Goal: Information Seeking & Learning: Understand process/instructions

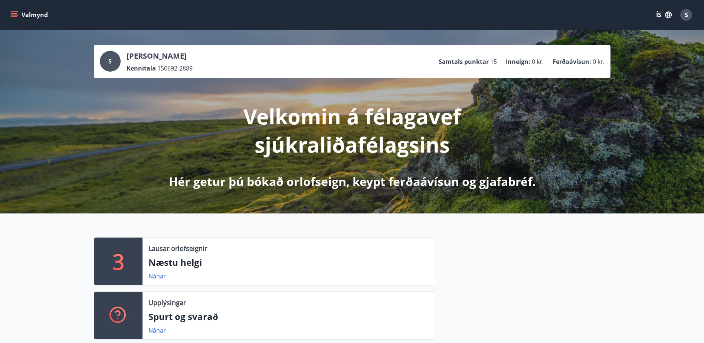
click at [14, 13] on icon "menu" at bounding box center [14, 13] width 7 height 1
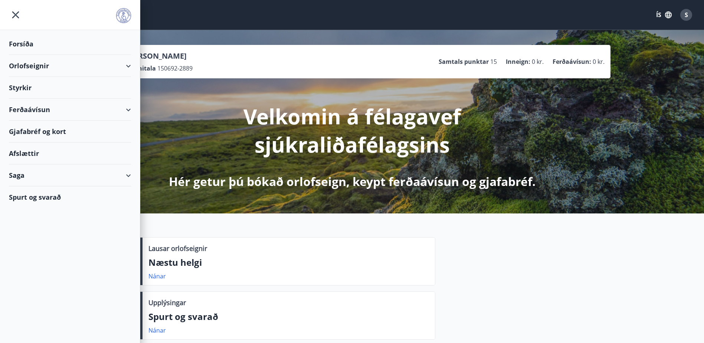
click at [21, 199] on div "Spurt og svarað" at bounding box center [70, 197] width 122 height 22
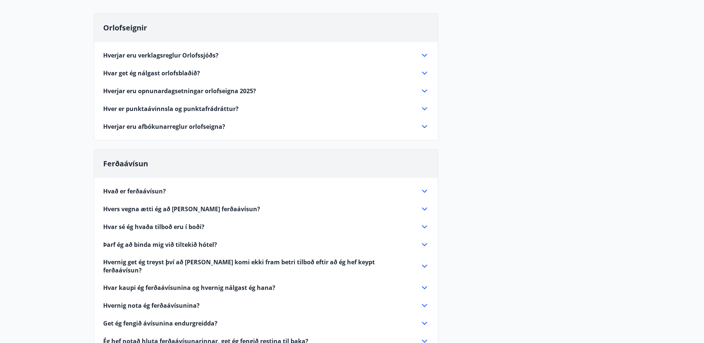
scroll to position [74, 0]
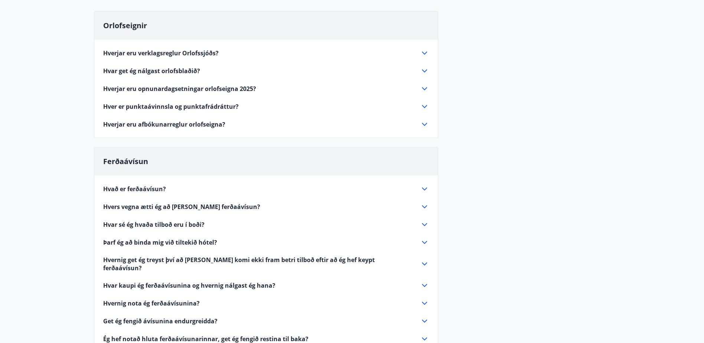
click at [190, 124] on span "Hverjar eru afbókunarreglur orlofseigna?" at bounding box center [164, 124] width 122 height 8
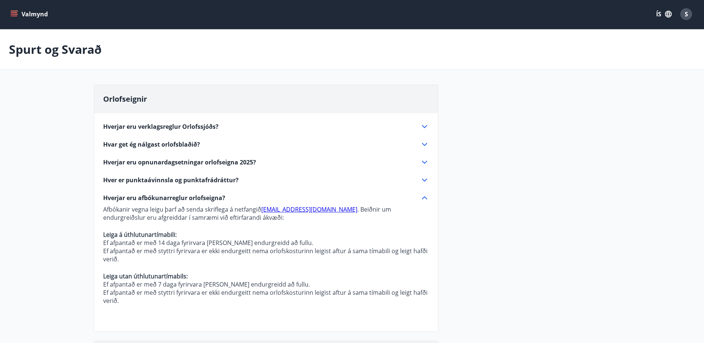
scroll to position [0, 0]
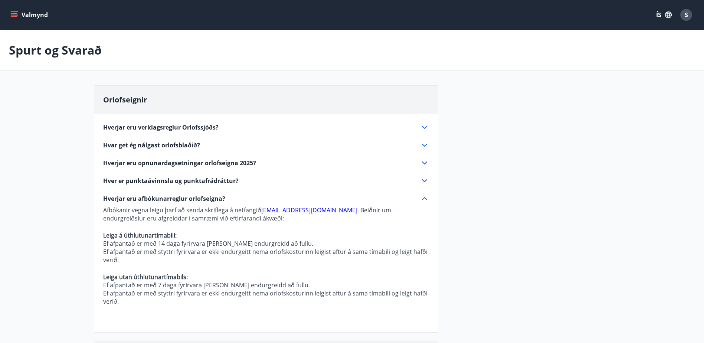
click at [423, 127] on icon at bounding box center [424, 127] width 5 height 3
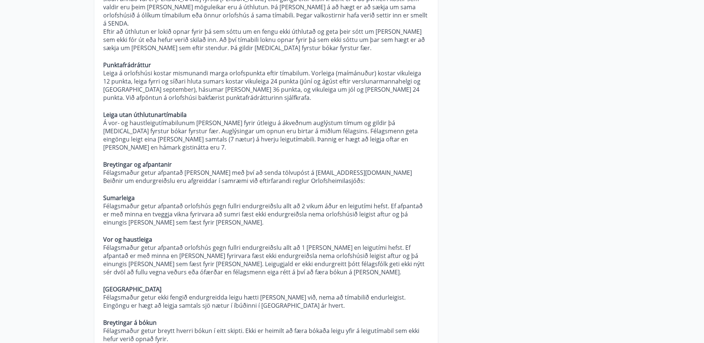
scroll to position [445, 0]
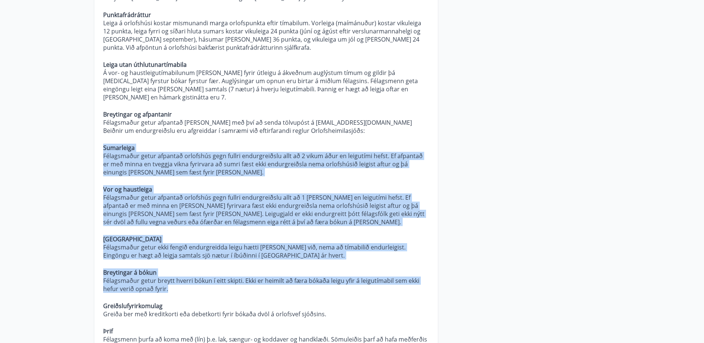
drag, startPoint x: 103, startPoint y: 120, endPoint x: 165, endPoint y: 270, distance: 162.0
click at [165, 270] on p "Almennt Um rétt félagsmanna gilda reglur Orlofsheimilasjóðs Sjúkraliðafélags Ís…" at bounding box center [266, 144] width 326 height 911
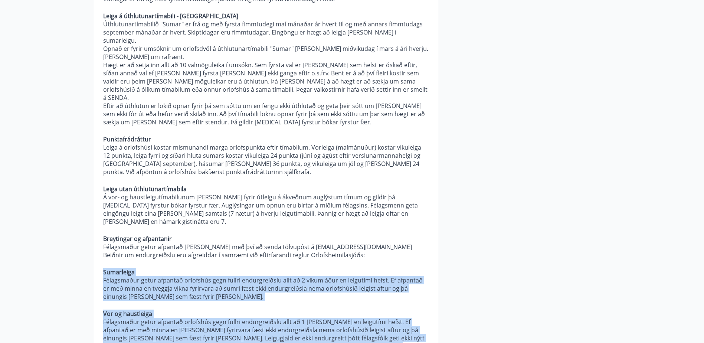
scroll to position [334, 0]
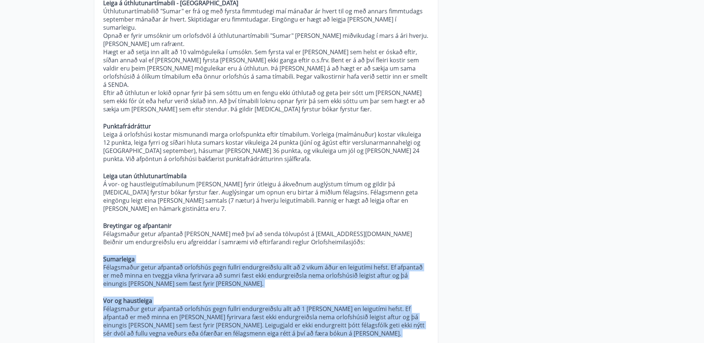
copy p "Sumarleiga Félagsmaður getur afpantað orlofshús gegn fullri endurgreiðslu allt …"
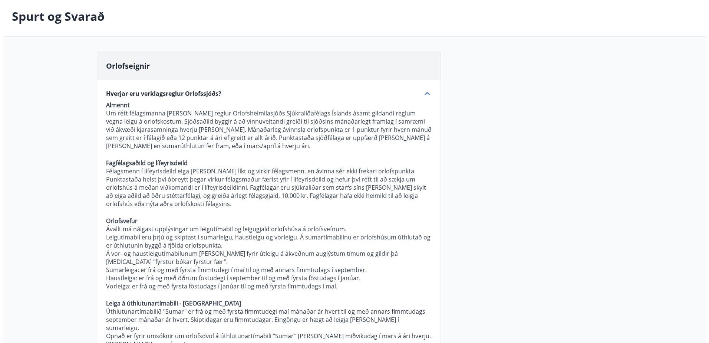
scroll to position [0, 0]
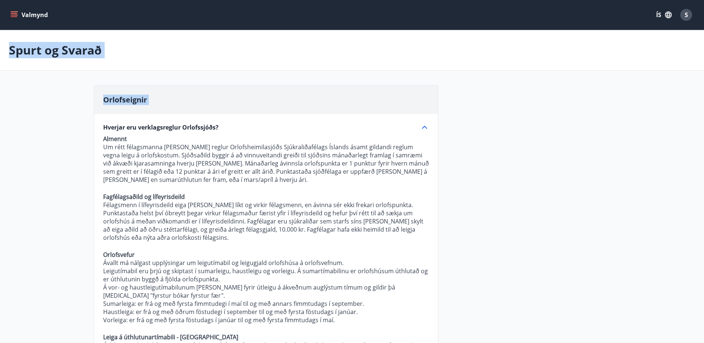
drag, startPoint x: 7, startPoint y: 43, endPoint x: 228, endPoint y: 127, distance: 236.4
click at [506, 65] on div "Spurt og Svarað" at bounding box center [352, 50] width 704 height 40
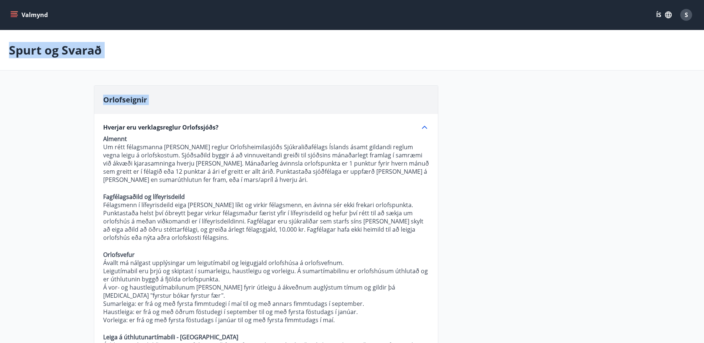
drag, startPoint x: 102, startPoint y: 124, endPoint x: 149, endPoint y: 123, distance: 46.8
drag, startPoint x: 236, startPoint y: 125, endPoint x: 188, endPoint y: 123, distance: 47.9
click at [188, 125] on div "Hverjar eru verklagsreglur Orlofssjóðs?" at bounding box center [261, 127] width 317 height 8
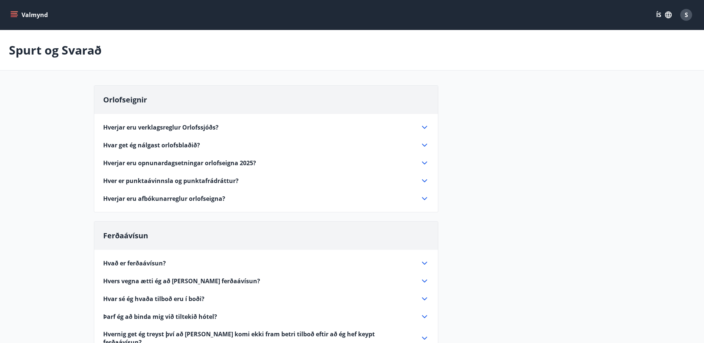
click at [427, 126] on icon at bounding box center [424, 127] width 5 height 3
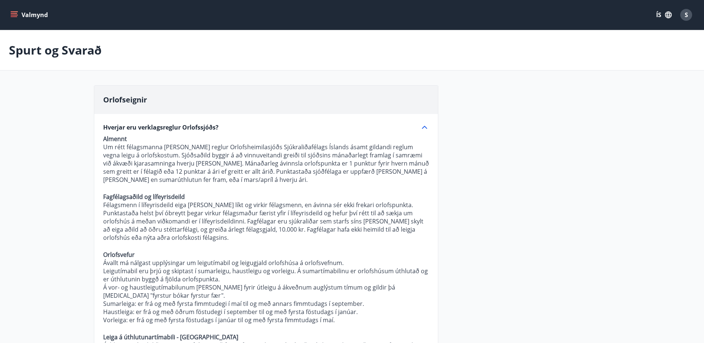
drag, startPoint x: 103, startPoint y: 125, endPoint x: 146, endPoint y: 127, distance: 42.7
click at [146, 127] on span "Hverjar eru verklagsreglur Orlofssjóðs?" at bounding box center [160, 127] width 115 height 8
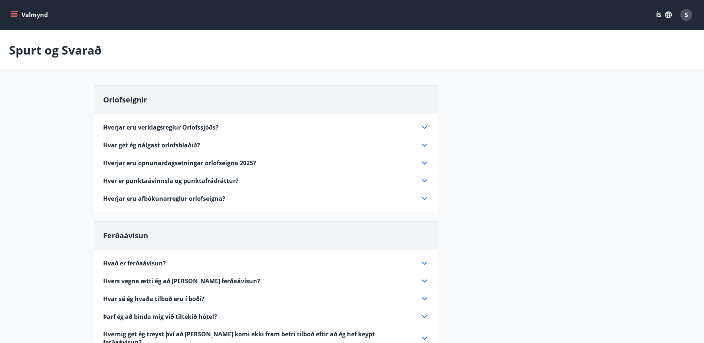
click at [421, 128] on icon at bounding box center [424, 127] width 9 height 9
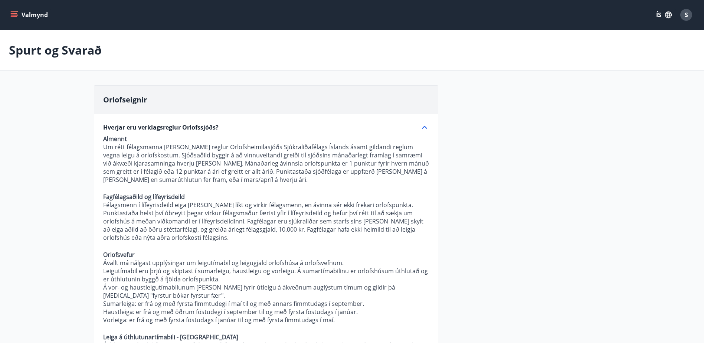
drag, startPoint x: 102, startPoint y: 126, endPoint x: 197, endPoint y: 123, distance: 95.0
drag, startPoint x: 97, startPoint y: 139, endPoint x: 98, endPoint y: 105, distance: 33.8
drag, startPoint x: 98, startPoint y: 105, endPoint x: 202, endPoint y: 101, distance: 103.6
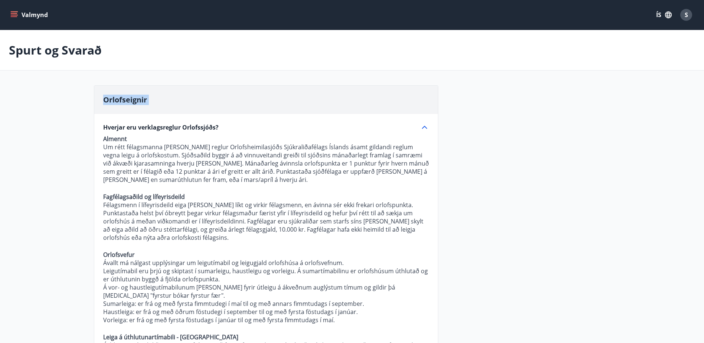
click at [202, 101] on div "Orlofseignir" at bounding box center [266, 100] width 344 height 28
drag, startPoint x: 102, startPoint y: 96, endPoint x: 232, endPoint y: 130, distance: 134.1
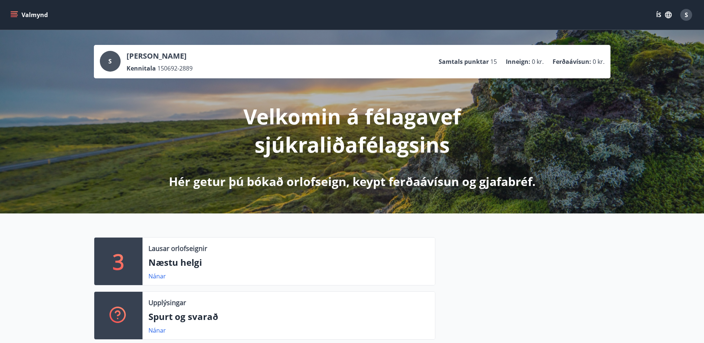
click at [689, 13] on div "S" at bounding box center [686, 15] width 12 height 12
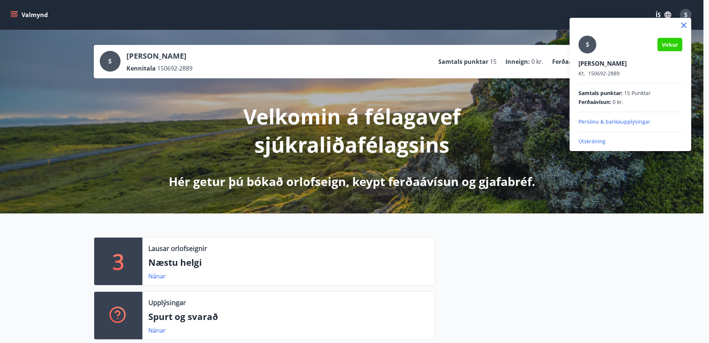
click at [597, 142] on p "Útskráning" at bounding box center [631, 141] width 104 height 7
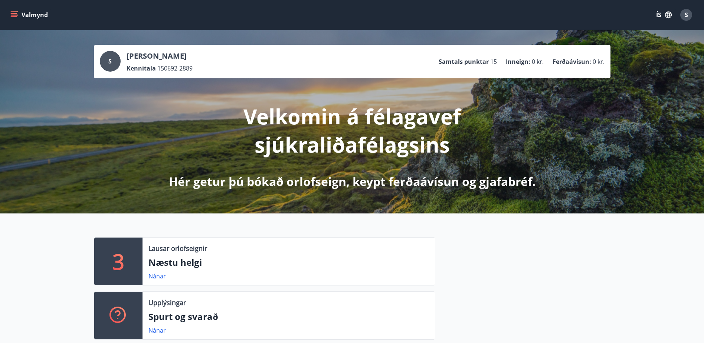
click at [17, 13] on icon "menu" at bounding box center [13, 14] width 7 height 7
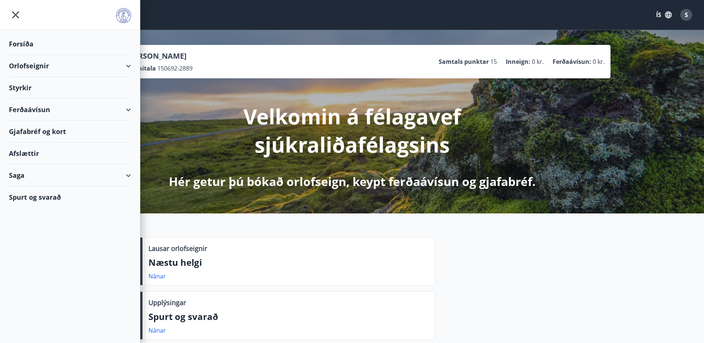
click at [27, 201] on div "Spurt og svarað" at bounding box center [70, 197] width 122 height 22
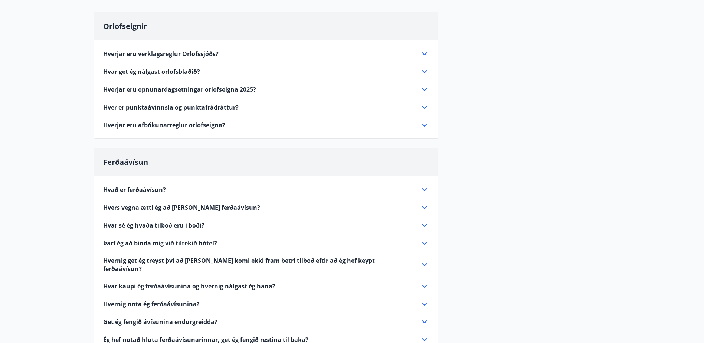
scroll to position [74, 0]
click at [161, 125] on span "Hverjar eru afbókunarreglur orlofseigna?" at bounding box center [164, 124] width 122 height 8
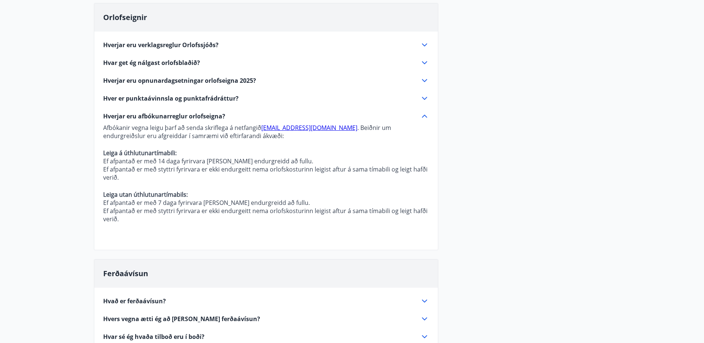
scroll to position [37, 0]
